Goal: Information Seeking & Learning: Understand process/instructions

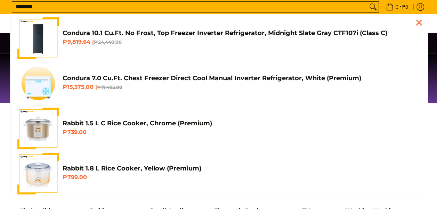
scroll to position [156, 0]
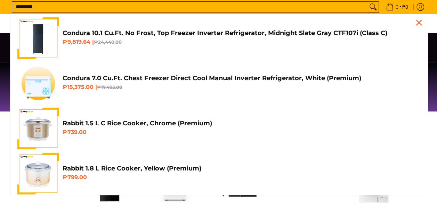
type input "********"
click at [367, 2] on button "Search" at bounding box center [372, 7] width 11 height 10
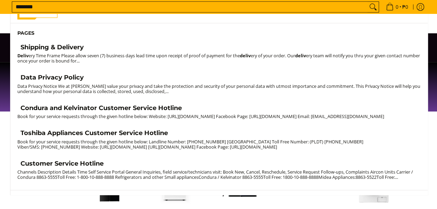
scroll to position [141, 0]
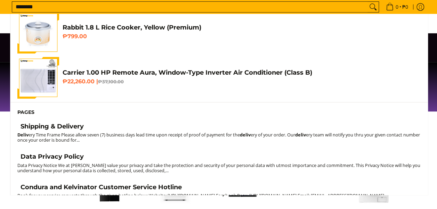
click at [67, 127] on h4 "Shipping & Delivery" at bounding box center [52, 127] width 63 height 8
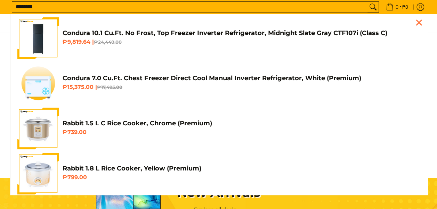
scroll to position [391, 0]
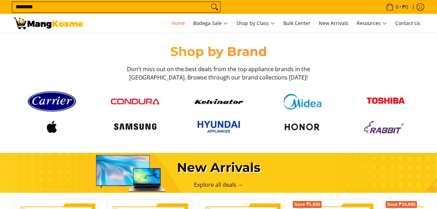
click at [433, 86] on section "Shop by Brand Don't miss out on the best deals from the top appliance brands in…" at bounding box center [218, 89] width 437 height 99
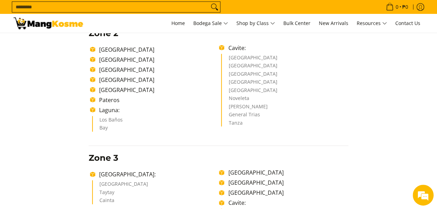
click at [283, 123] on li "Tanza" at bounding box center [284, 124] width 113 height 6
